Goal: Information Seeking & Learning: Learn about a topic

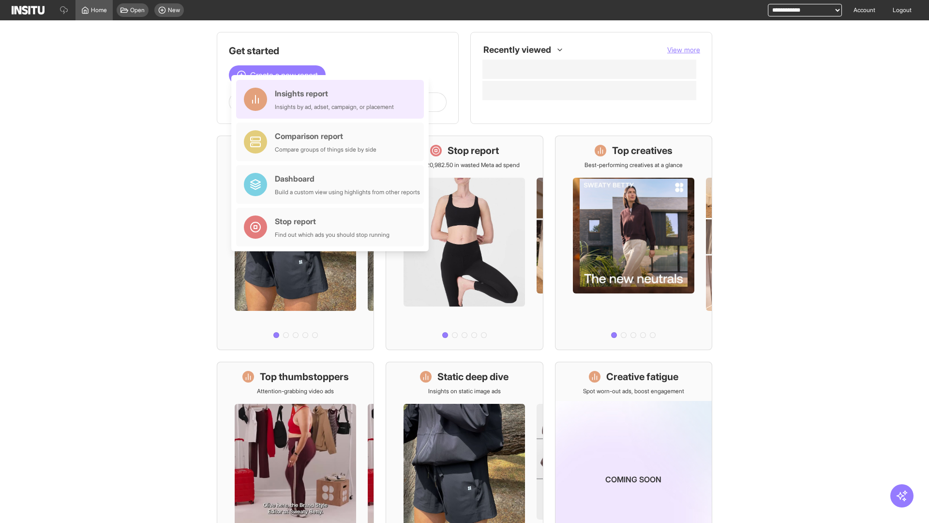
click at [333, 99] on div "Insights report Insights by ad, adset, campaign, or placement" at bounding box center [334, 99] width 119 height 23
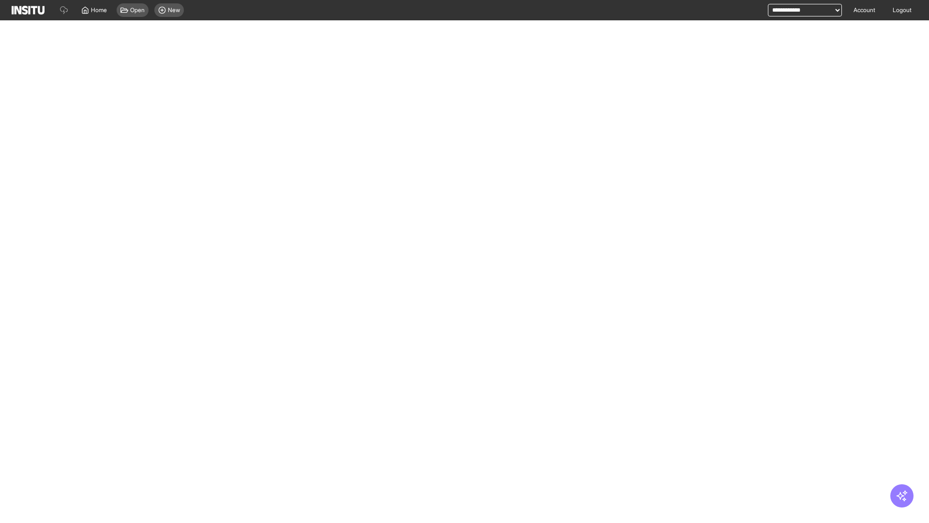
select select "**"
